Goal: Information Seeking & Learning: Find specific fact

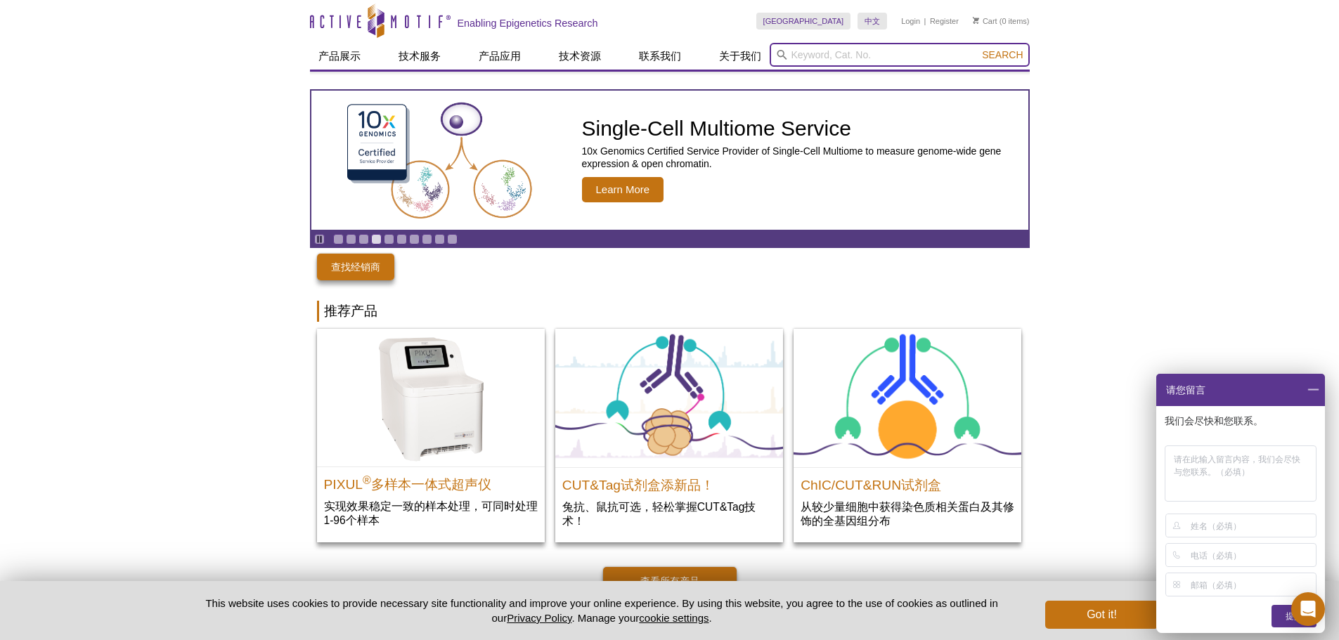
click at [791, 58] on input "search" at bounding box center [899, 55] width 260 height 24
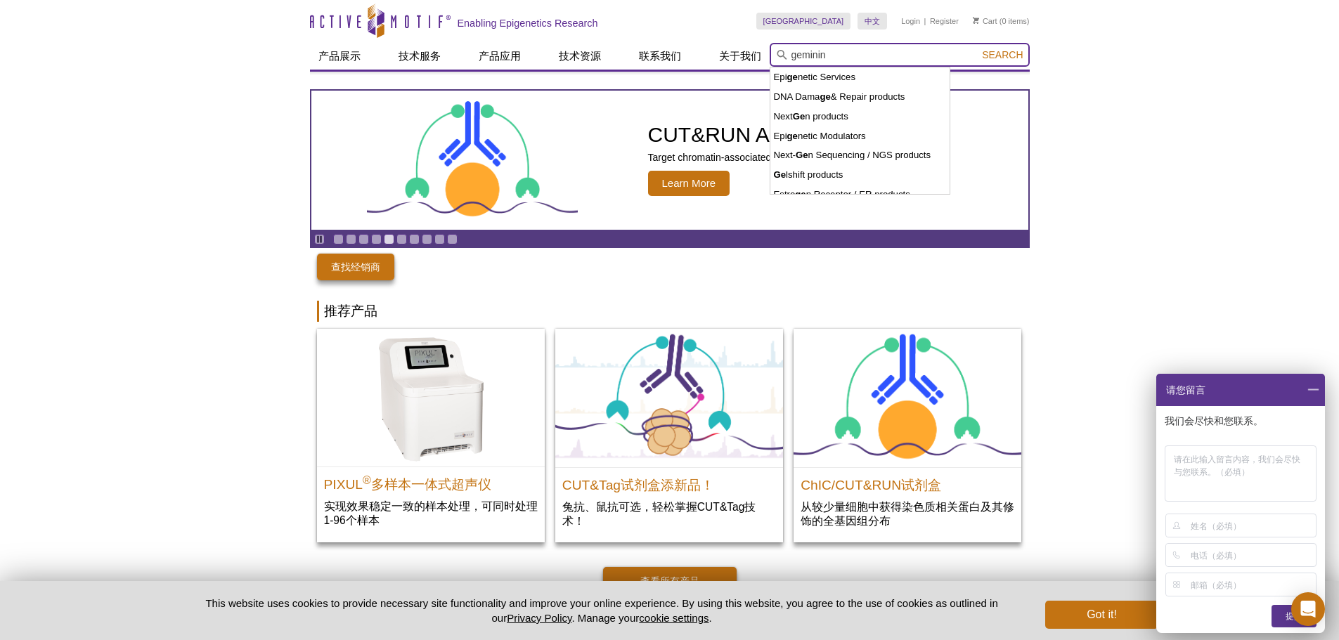
click at [977, 48] on button "Search" at bounding box center [1001, 54] width 49 height 13
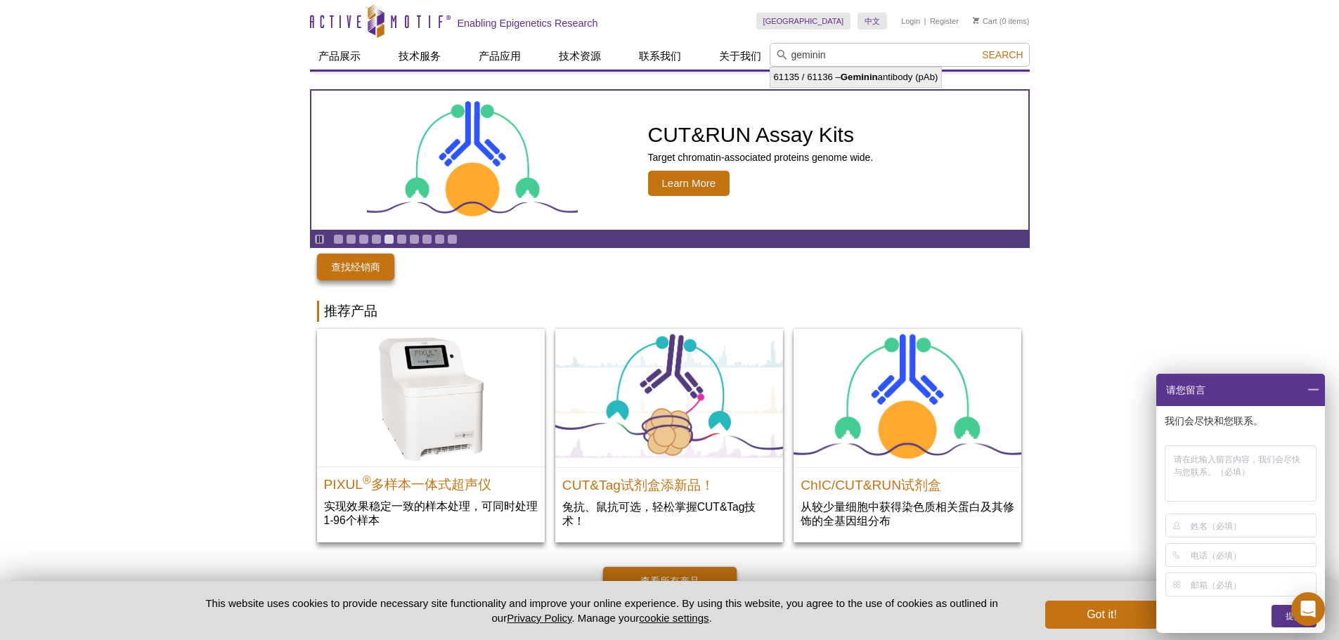
click at [857, 70] on li "61135 / 61136 – Geminin antibody (pAb)" at bounding box center [855, 77] width 171 height 20
type input "61135 / 61136 – Geminin antibody (pAb)"
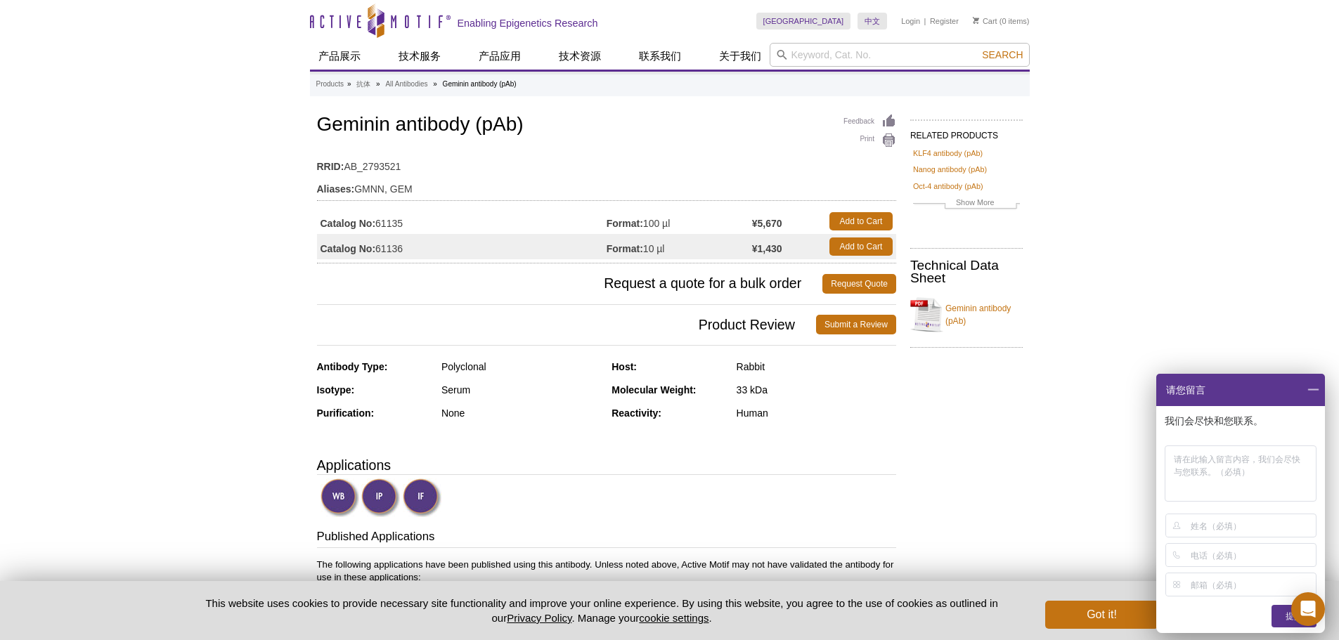
click at [368, 502] on img at bounding box center [380, 498] width 39 height 39
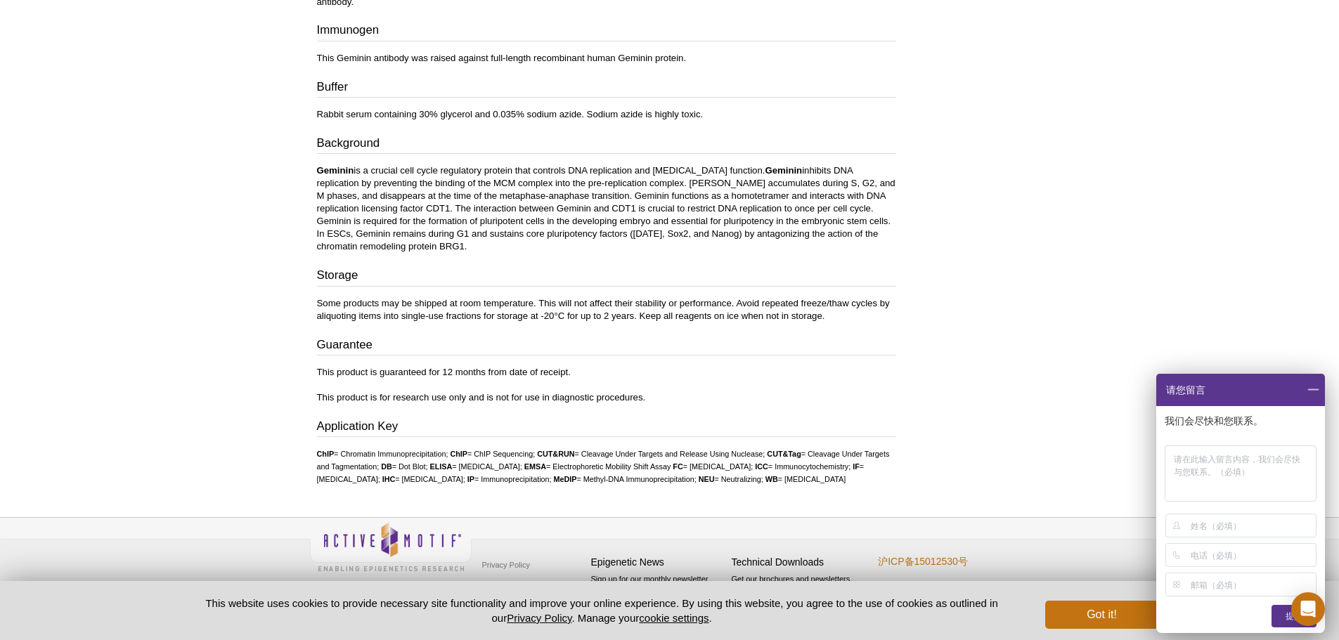
scroll to position [242, 0]
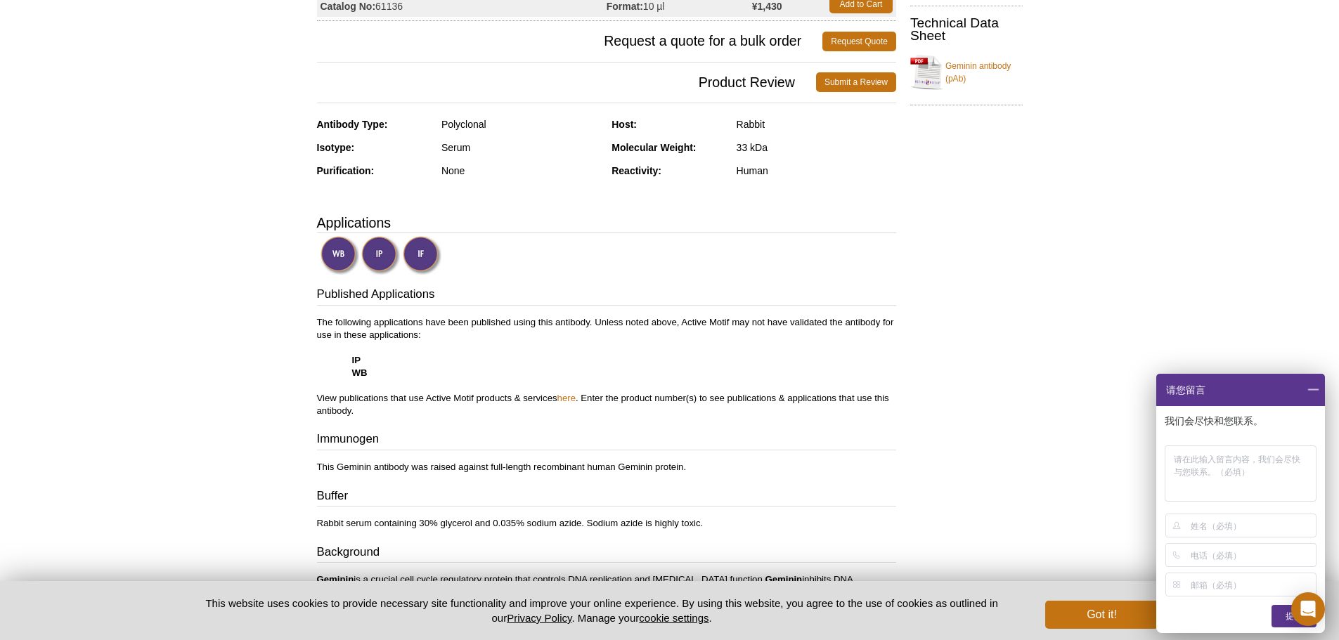
click at [340, 264] on img at bounding box center [339, 255] width 39 height 39
click at [391, 371] on p "The following applications have been published using this antibody. Unless note…" at bounding box center [606, 366] width 579 height 101
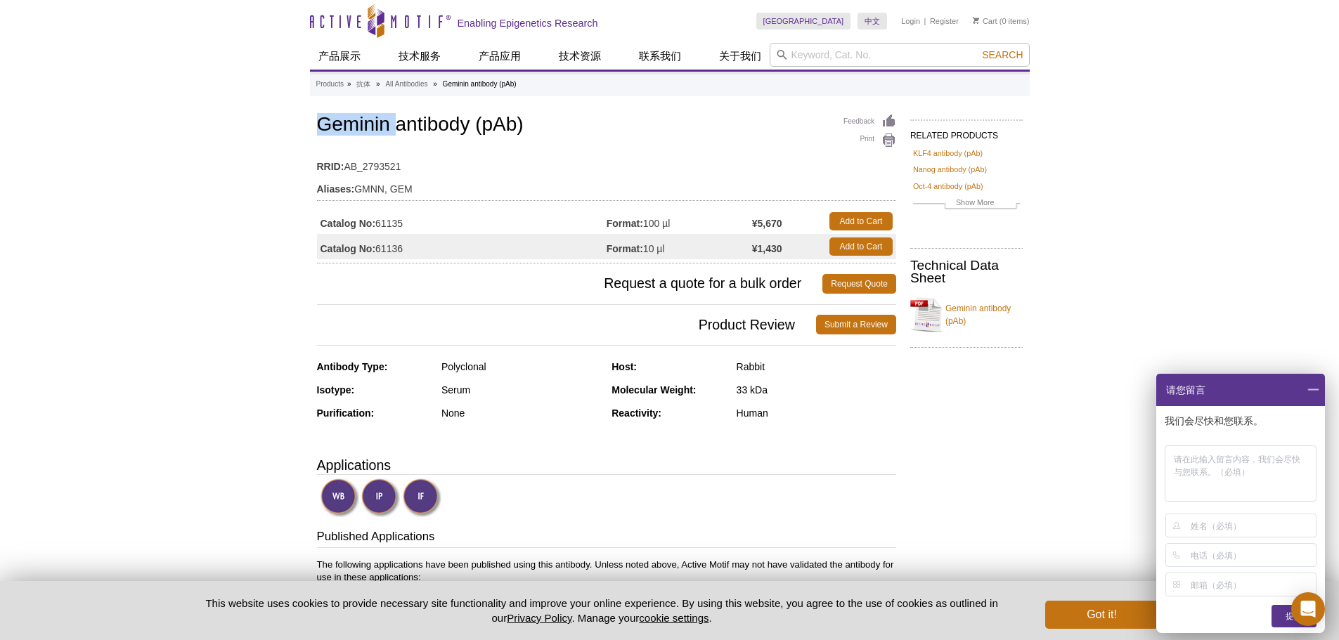
drag, startPoint x: 393, startPoint y: 124, endPoint x: 314, endPoint y: 119, distance: 79.6
click at [314, 119] on div "Feedback Print Geminin antibody (pAb) RRID: AB_2793521 Aliases: GMNN, GEM Catal…" at bounding box center [603, 624] width 586 height 1026
copy h1 "Geminin"
